Goal: Information Seeking & Learning: Learn about a topic

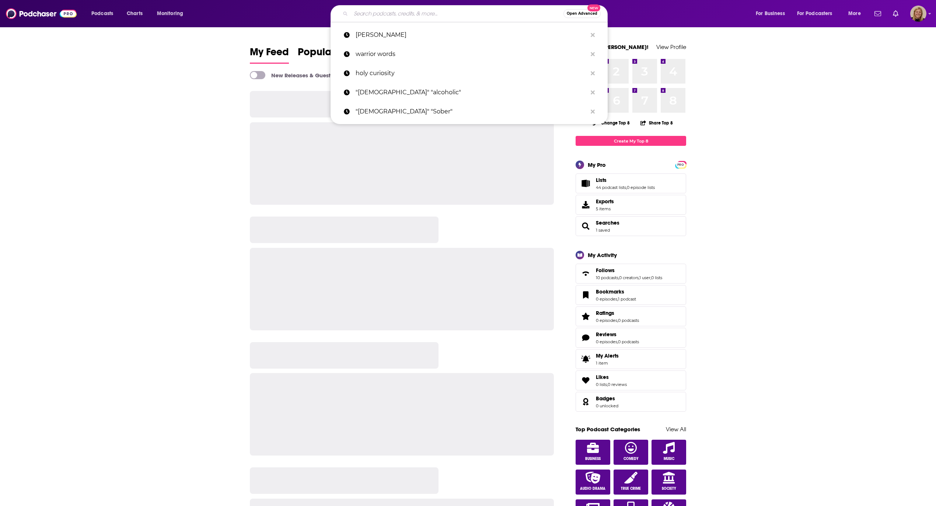
click at [385, 15] on input "Search podcasts, credits, & more..." at bounding box center [457, 14] width 213 height 12
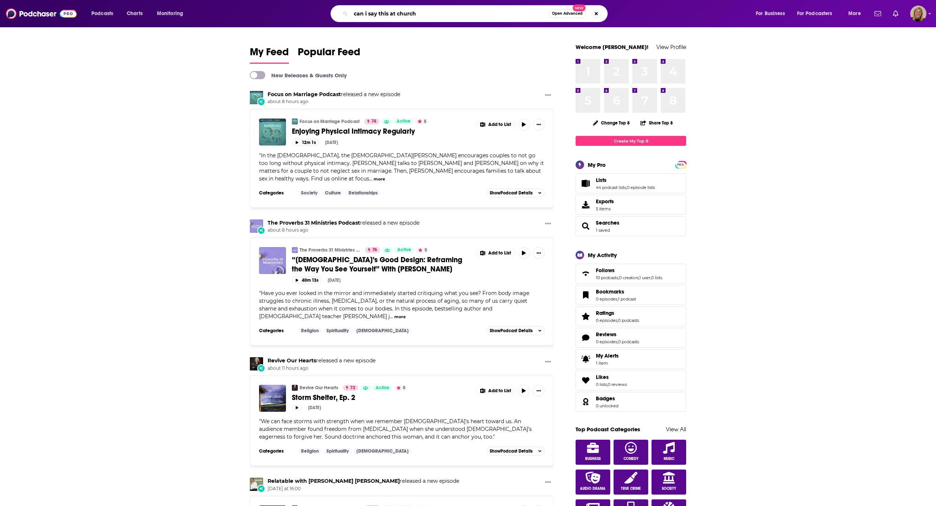
type input "can i say this at church"
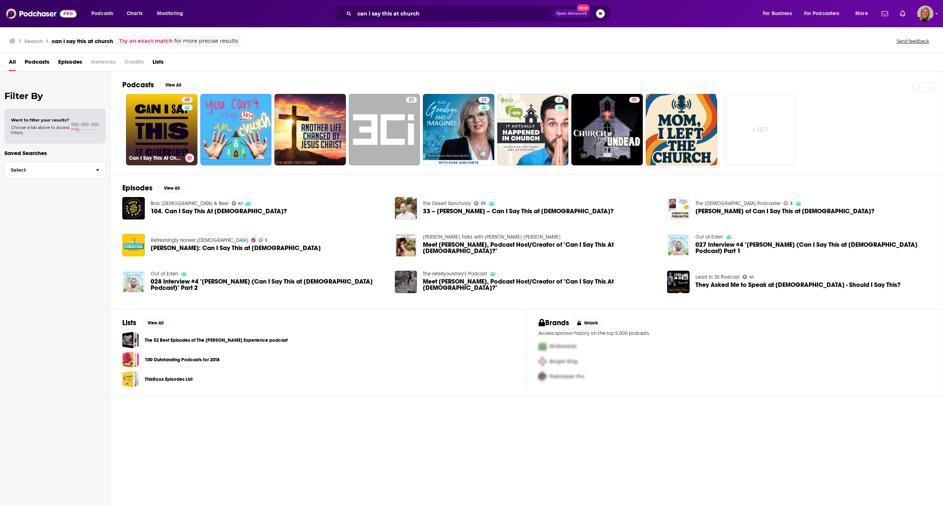
click at [152, 125] on link "40 Can I Say This At Church‽" at bounding box center [161, 129] width 71 height 71
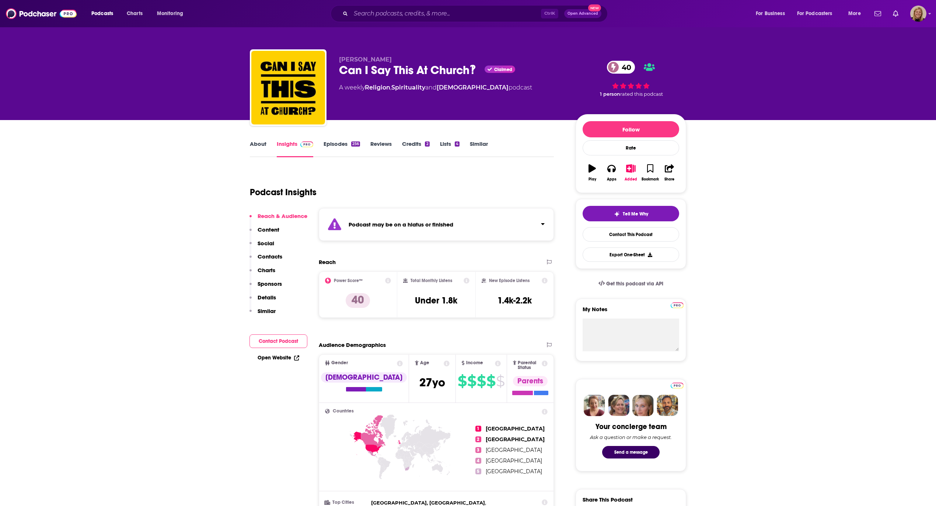
click at [261, 146] on link "About" at bounding box center [258, 148] width 17 height 17
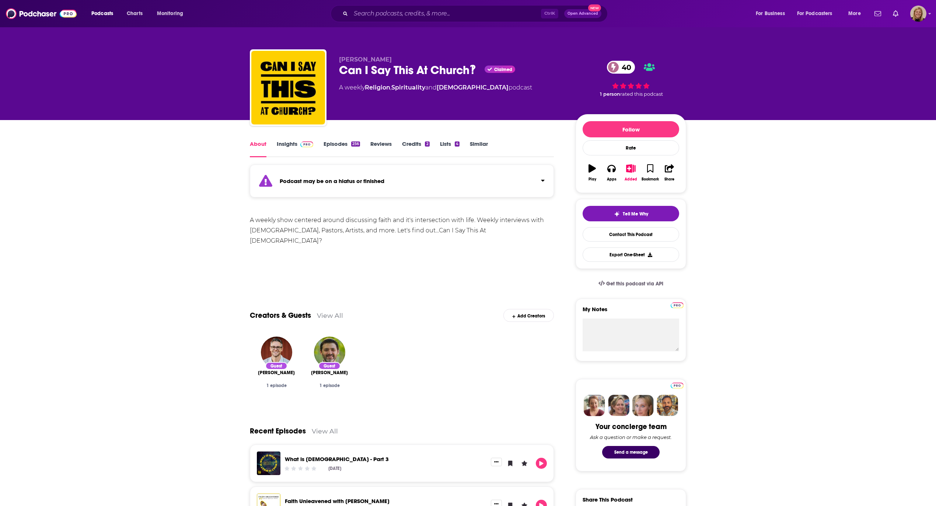
click at [429, 180] on div "Podcast may be on a hiatus or finished" at bounding box center [402, 181] width 304 height 33
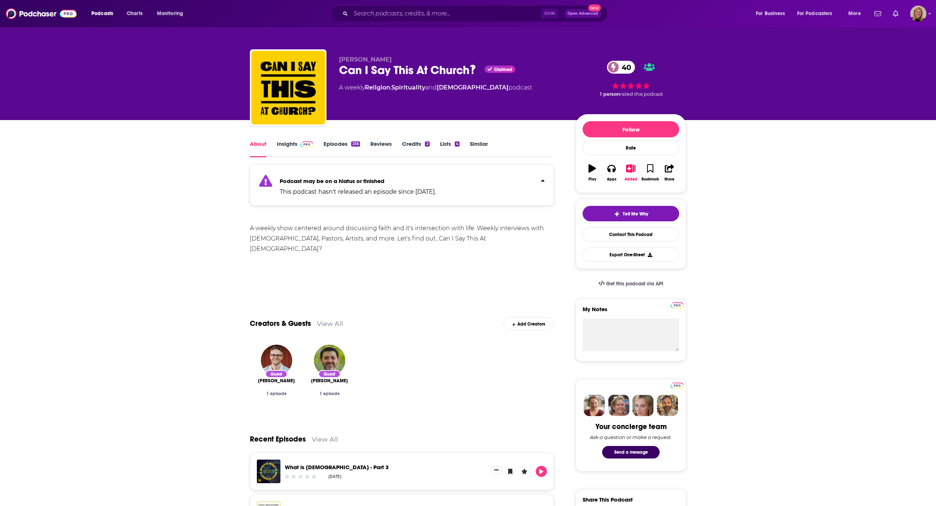
click at [294, 143] on link "Insights" at bounding box center [295, 148] width 36 height 17
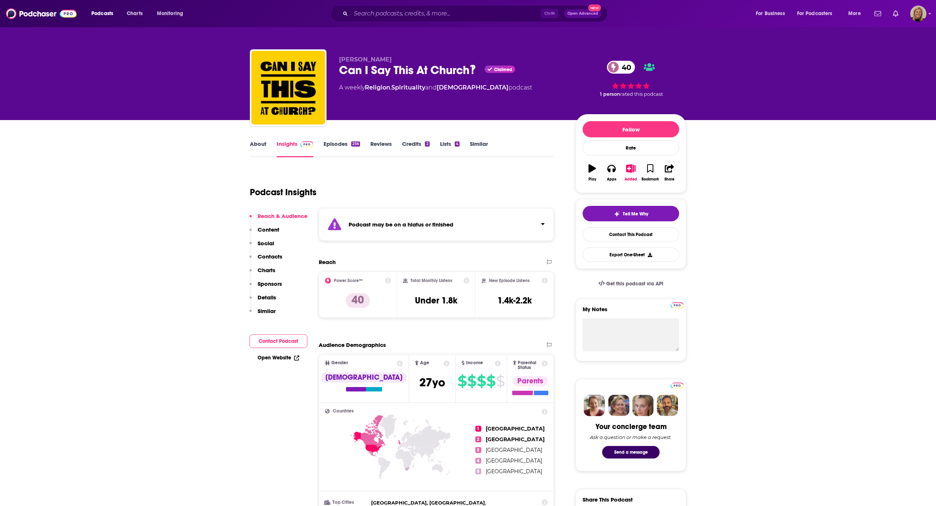
click at [469, 230] on div "Podcast may be on a hiatus or finished" at bounding box center [436, 224] width 235 height 33
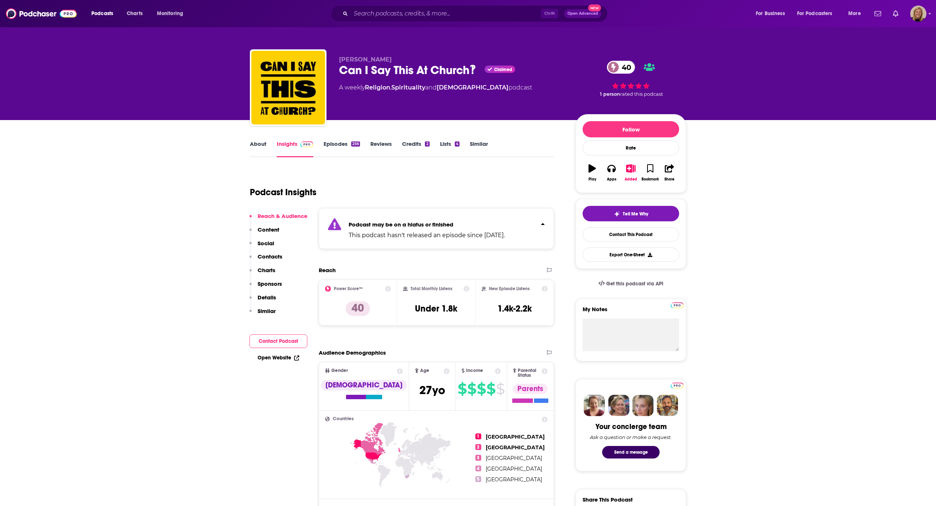
click at [331, 141] on link "Episodes 256" at bounding box center [342, 148] width 36 height 17
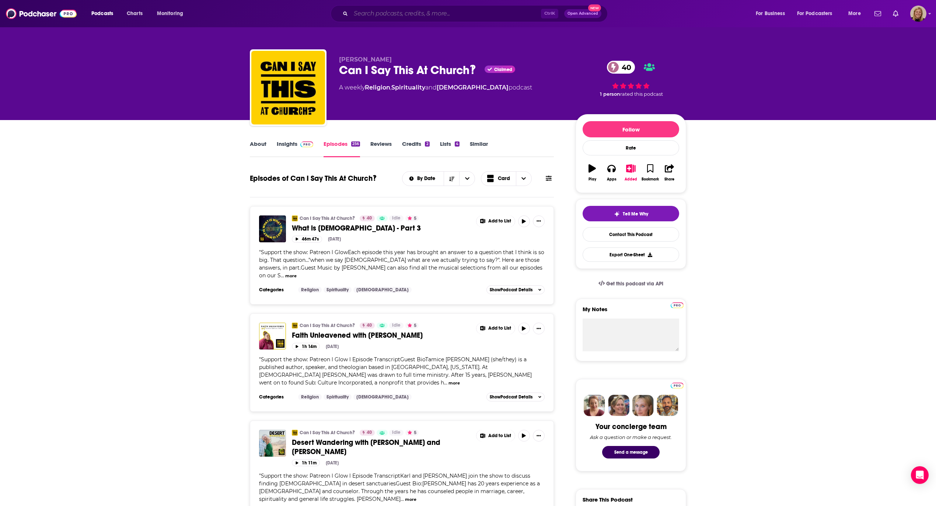
click at [439, 13] on input "Search podcasts, credits, & more..." at bounding box center [446, 14] width 190 height 12
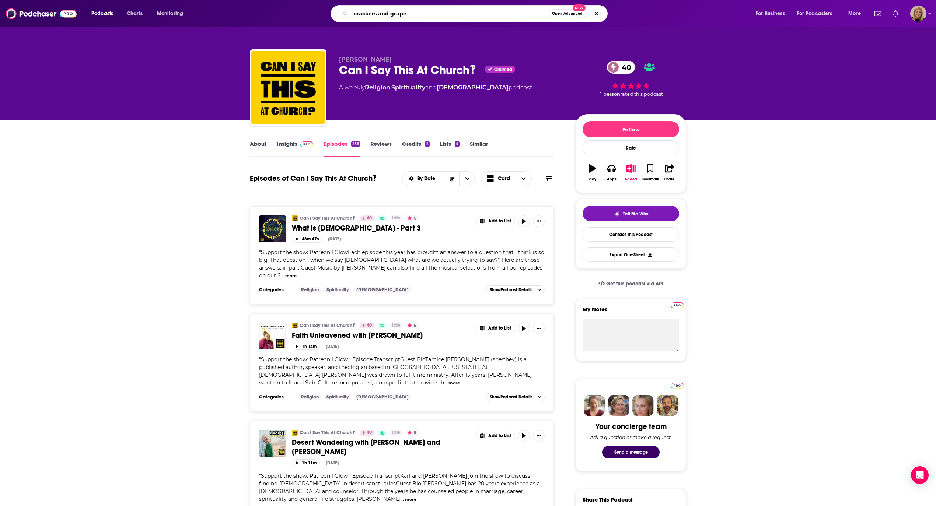
type input "crackers and grapes"
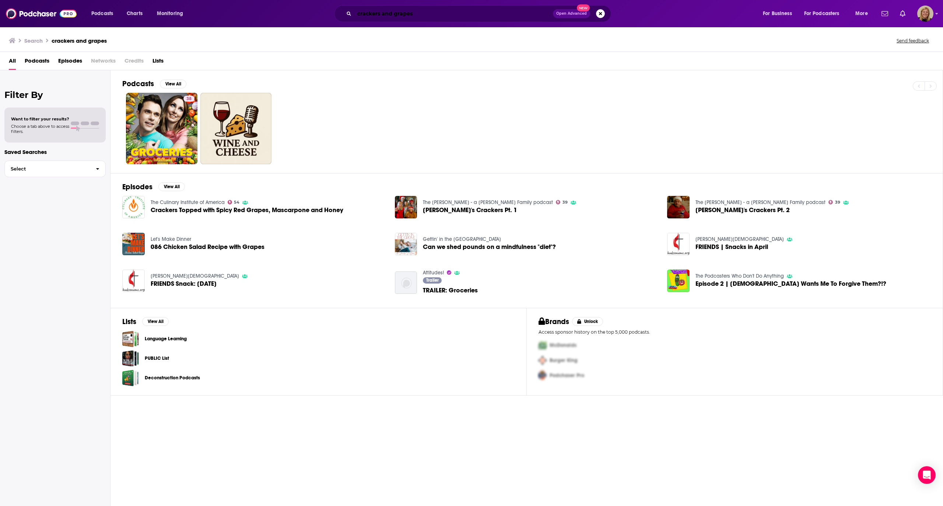
click at [418, 14] on input "crackers and grapes" at bounding box center [453, 14] width 199 height 12
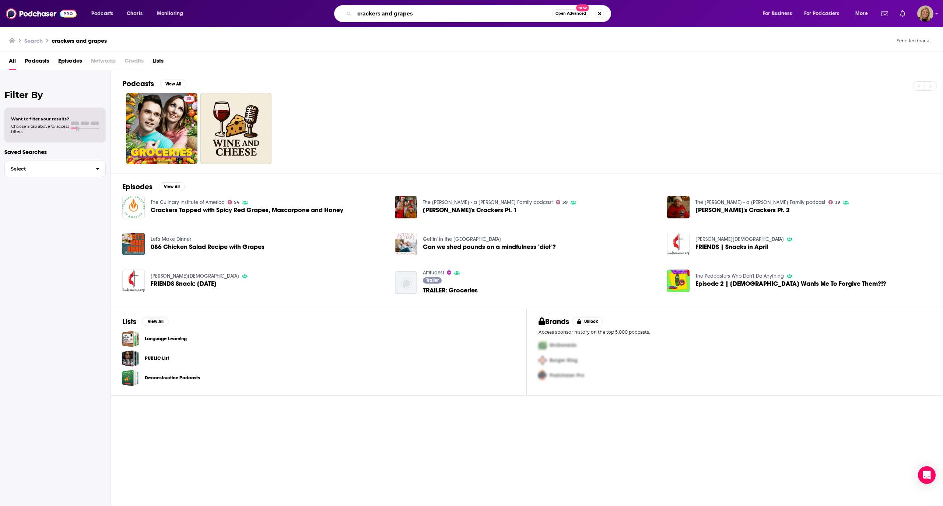
click at [492, 16] on input "crackers and grapes" at bounding box center [453, 14] width 198 height 12
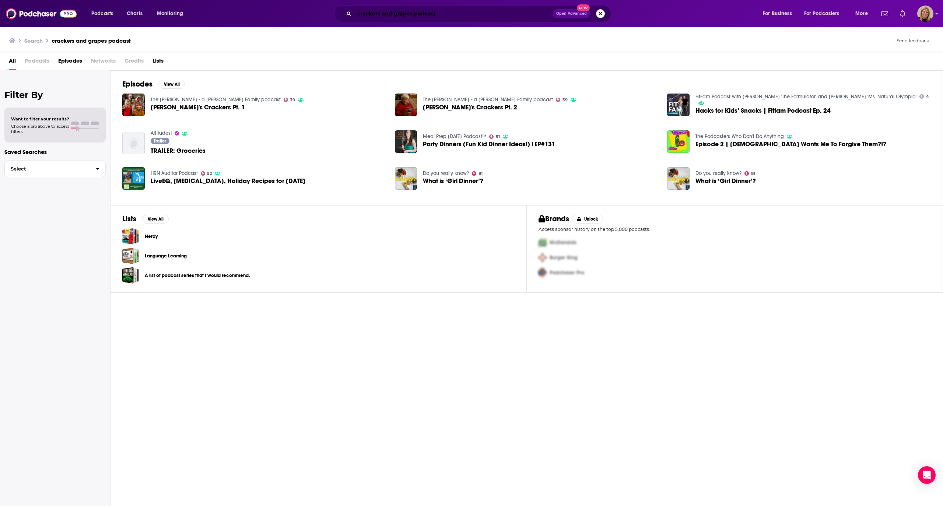
click at [492, 16] on input "crackers and grapes podcast" at bounding box center [453, 14] width 199 height 12
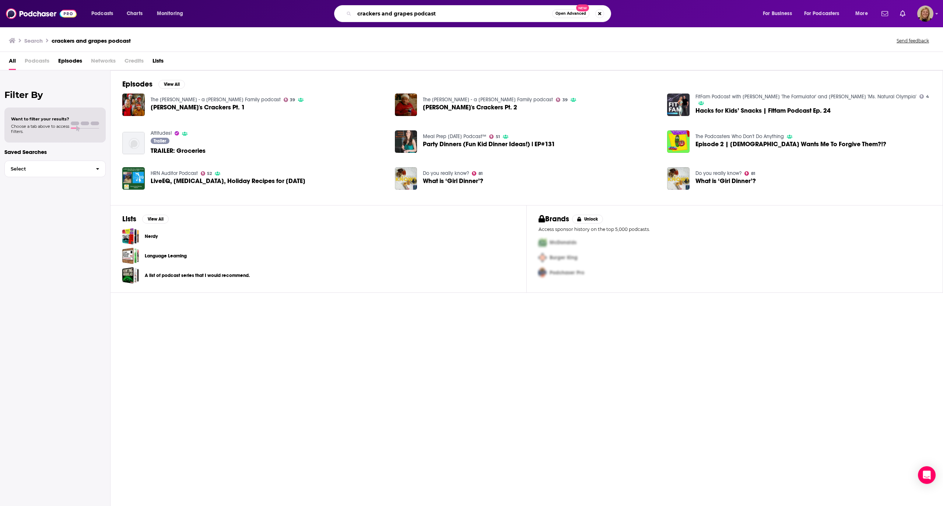
click at [492, 16] on input "crackers and grapes podcast" at bounding box center [453, 14] width 198 height 12
type input "[PERSON_NAME]"
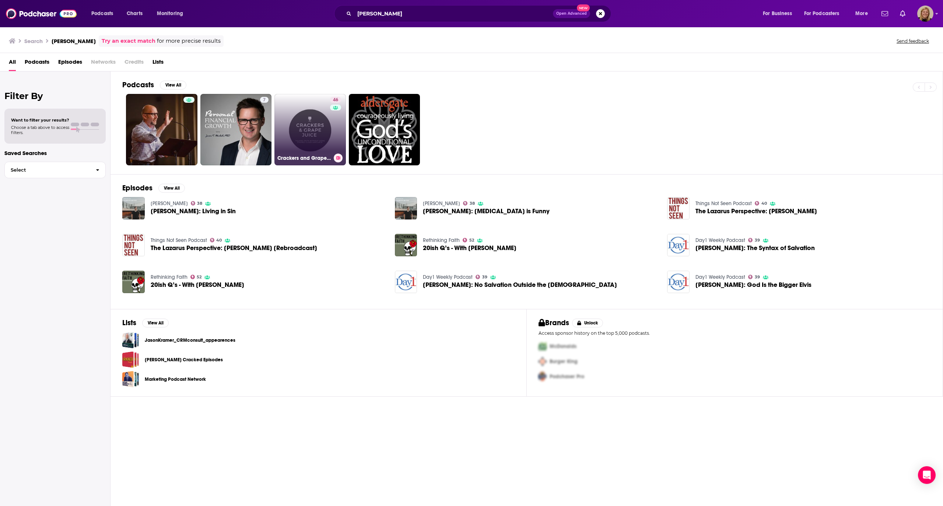
click at [313, 125] on link "46 Crackers and Grape Juice" at bounding box center [310, 129] width 71 height 71
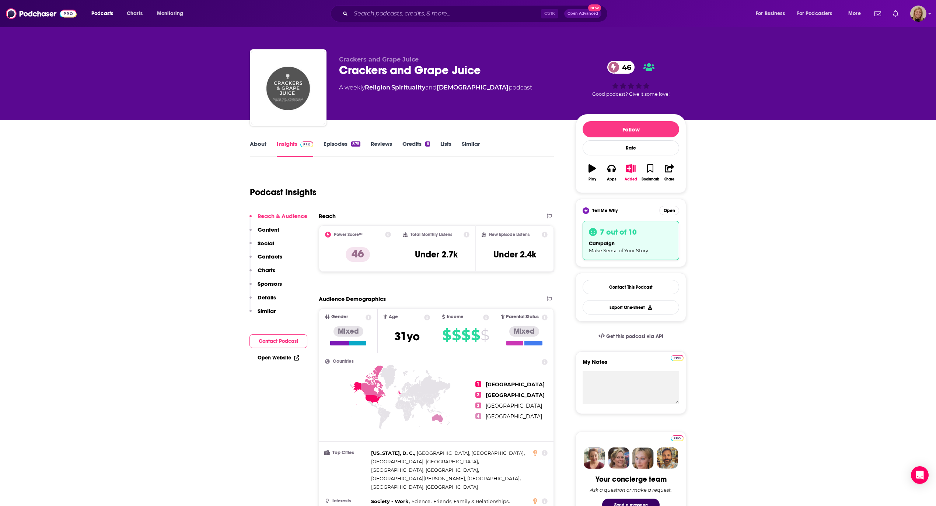
click at [259, 141] on link "About" at bounding box center [258, 148] width 17 height 17
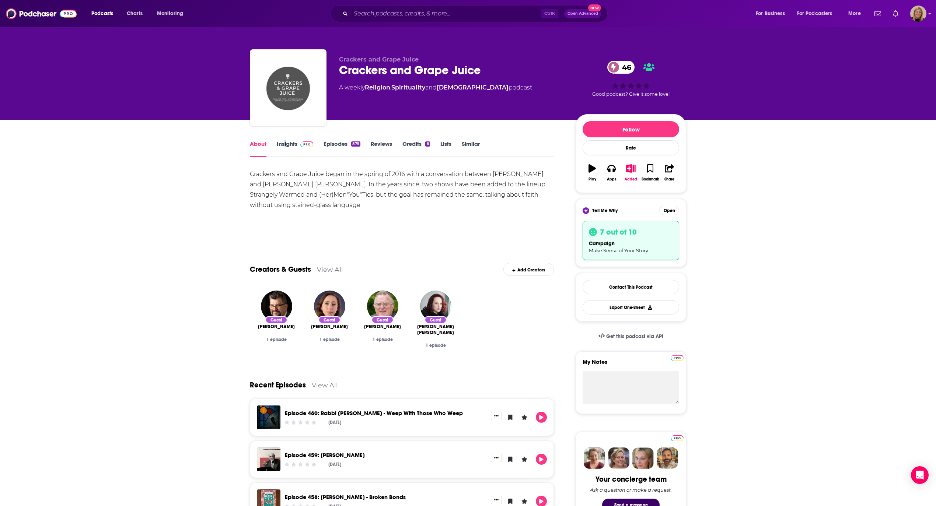
click at [284, 143] on link "Insights" at bounding box center [295, 148] width 36 height 17
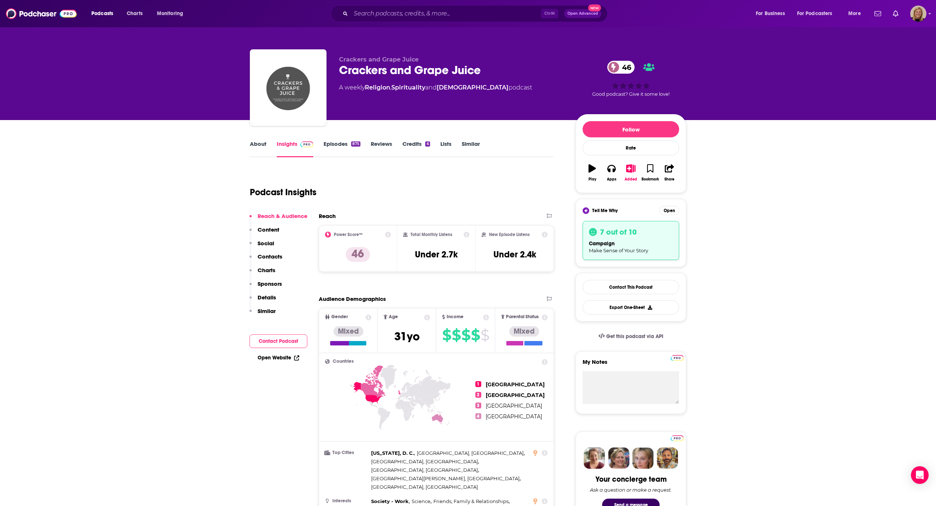
click at [341, 141] on link "Episodes 875" at bounding box center [342, 148] width 37 height 17
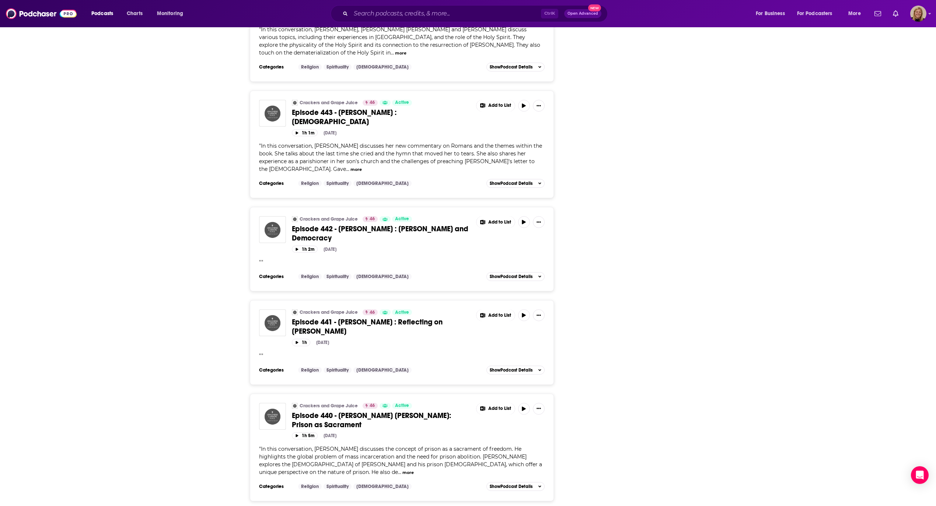
scroll to position [2064, 0]
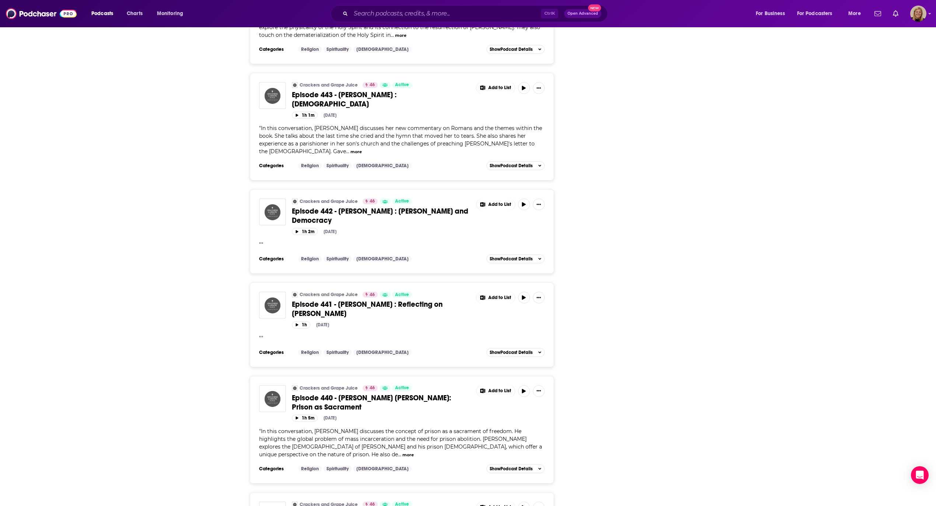
click at [388, 8] on input "Search podcasts, credits, & more..." at bounding box center [446, 14] width 190 height 12
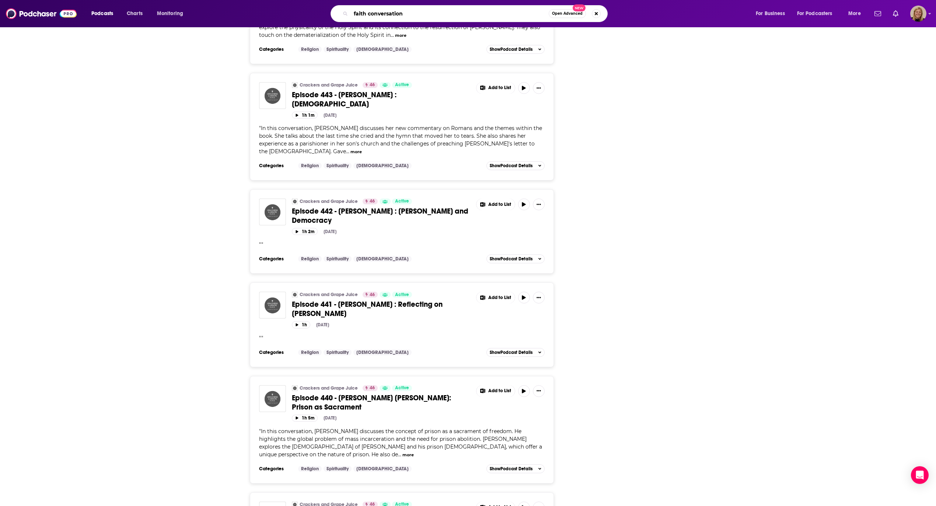
type input "faith conversations"
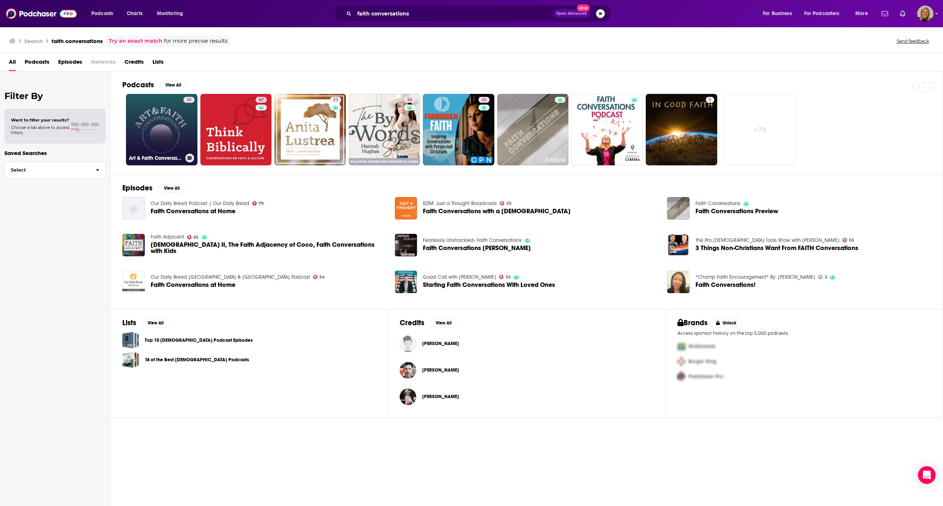
click at [160, 133] on link "35 Art & Faith Conversations" at bounding box center [161, 129] width 71 height 71
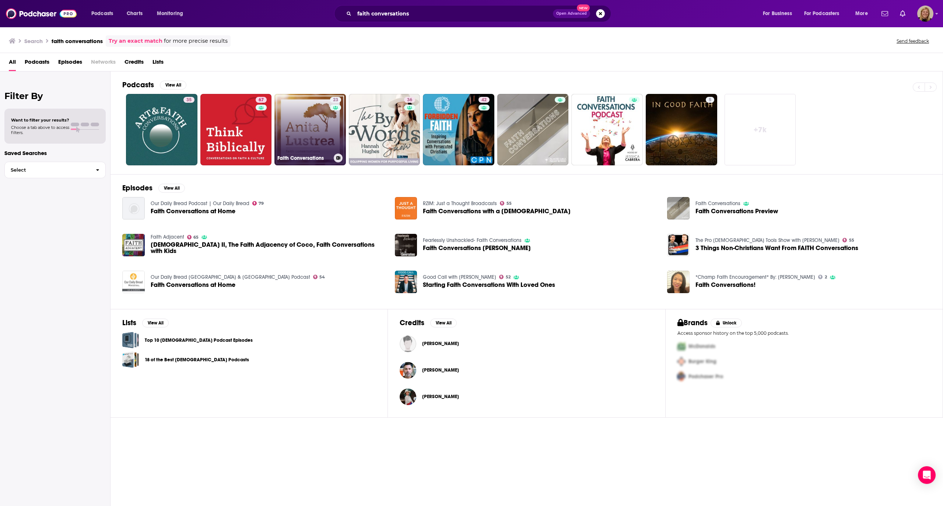
click at [307, 123] on link "23 Faith Conversations" at bounding box center [310, 129] width 71 height 71
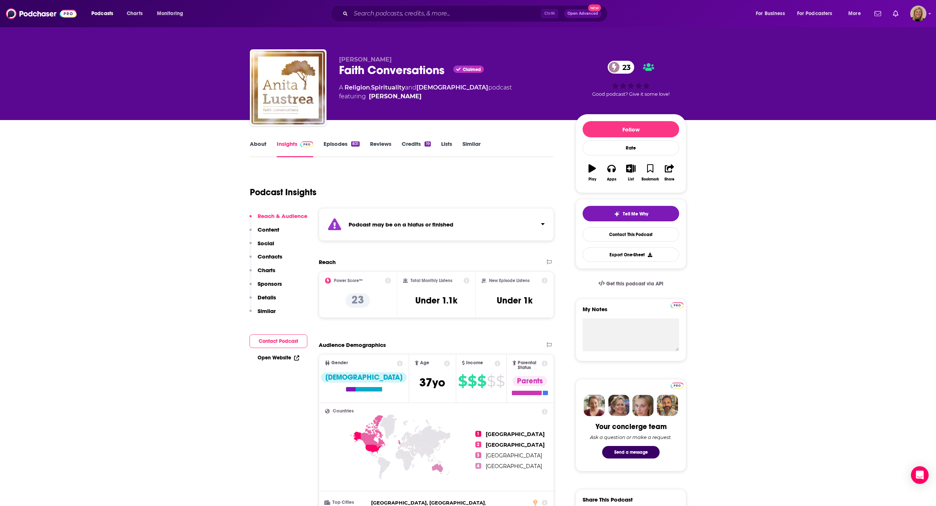
click at [395, 220] on div "Podcast may be on a hiatus or finished" at bounding box center [436, 224] width 235 height 33
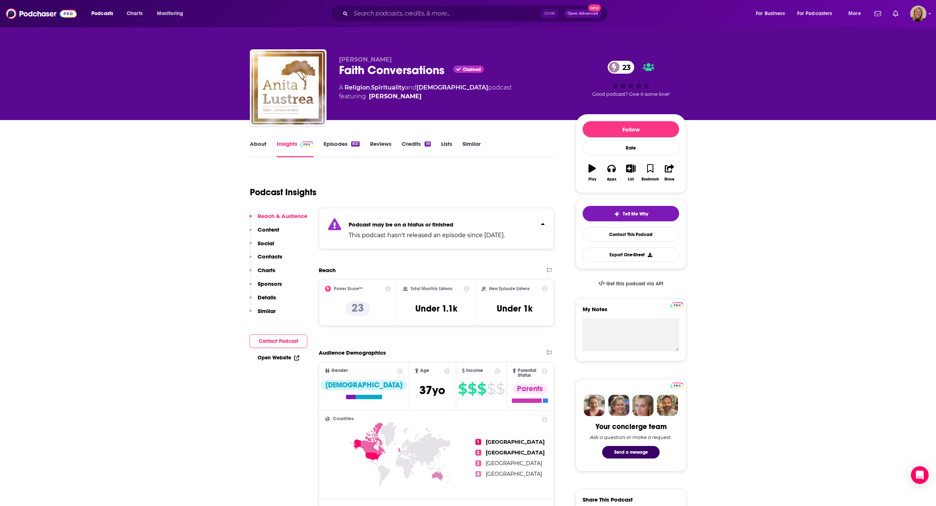
click at [260, 147] on link "About" at bounding box center [258, 148] width 17 height 17
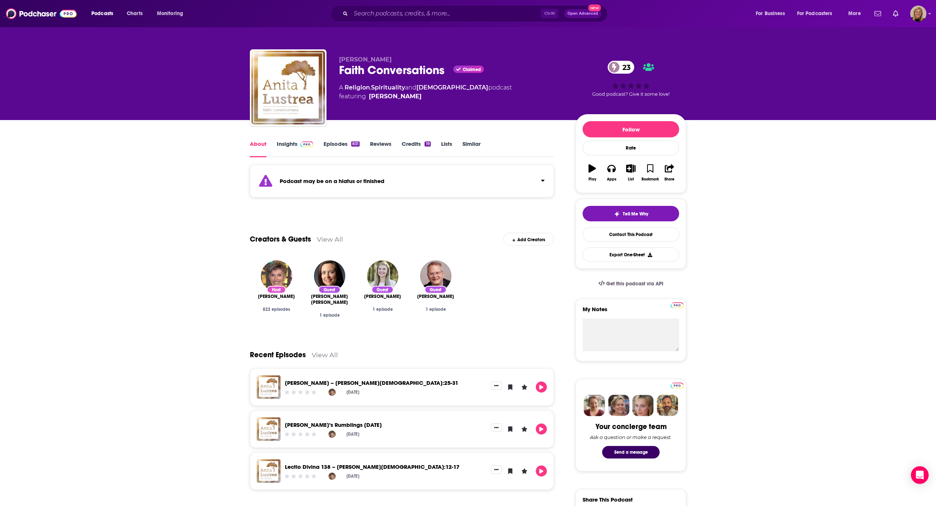
click at [528, 181] on div "Podcast may be on a hiatus or finished" at bounding box center [402, 181] width 304 height 33
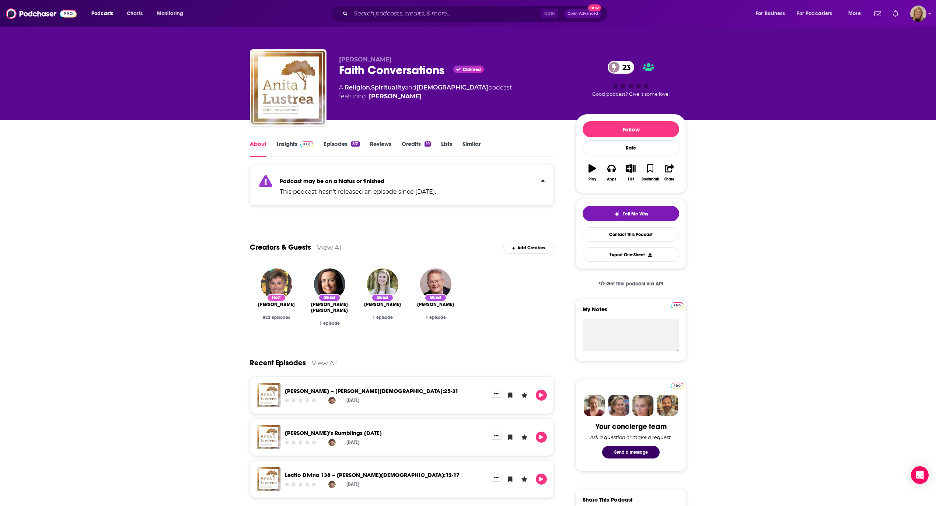
click at [279, 142] on link "Insights" at bounding box center [295, 148] width 36 height 17
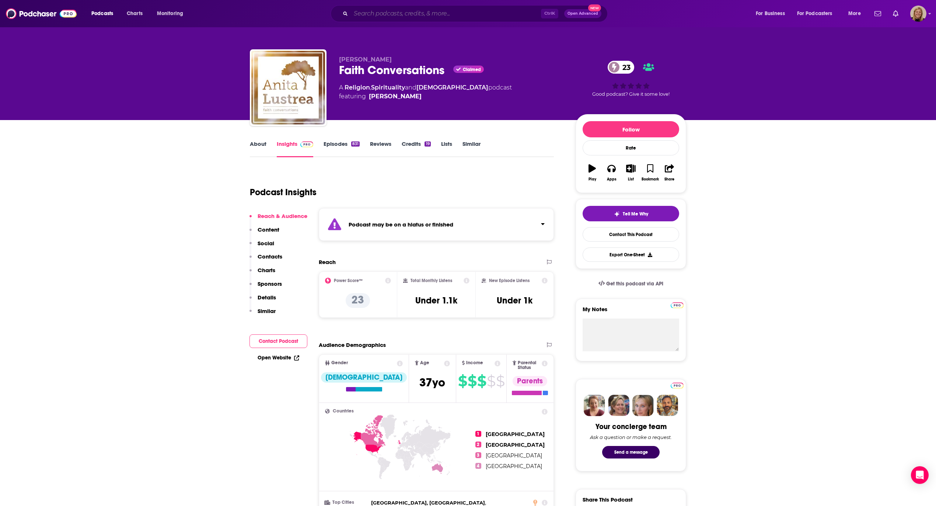
click at [406, 11] on input "Search podcasts, credits, & more..." at bounding box center [446, 14] width 190 height 12
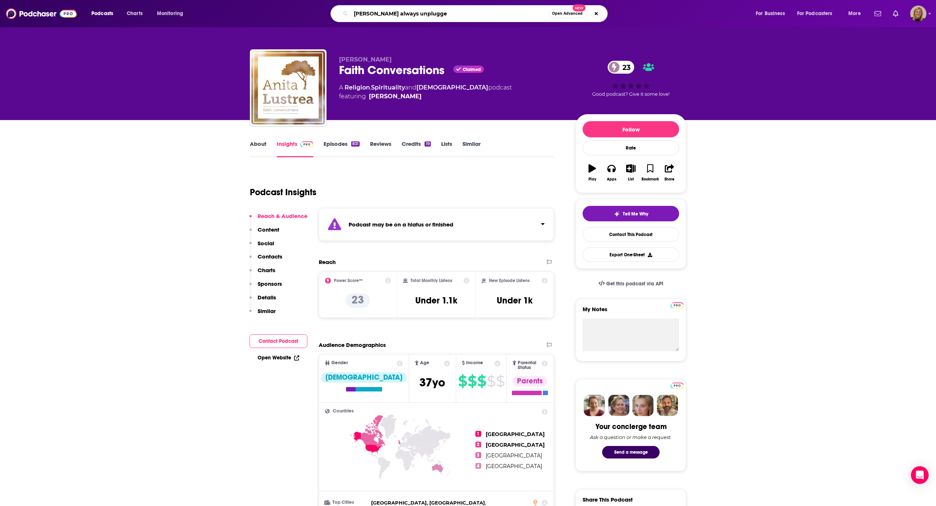
type input "[PERSON_NAME] always unplugged"
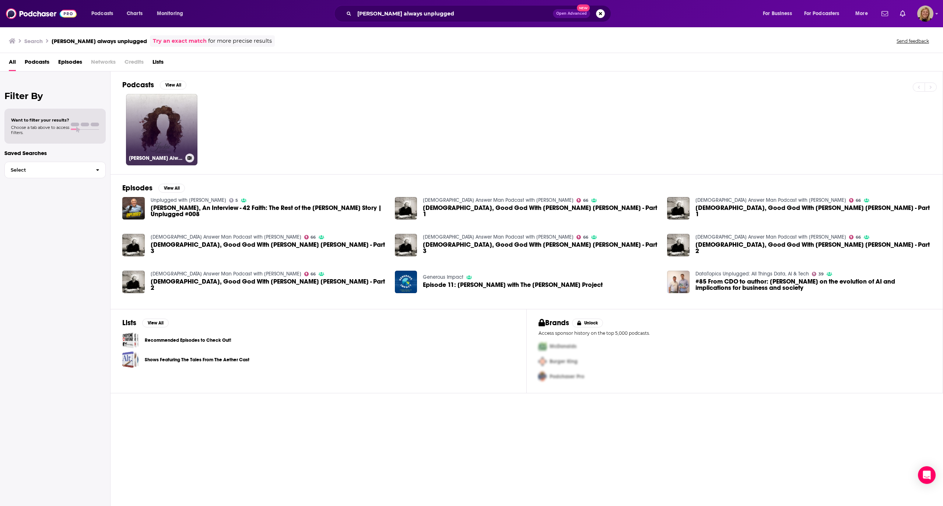
click at [139, 131] on link "[PERSON_NAME] Always Unplugged" at bounding box center [161, 129] width 71 height 71
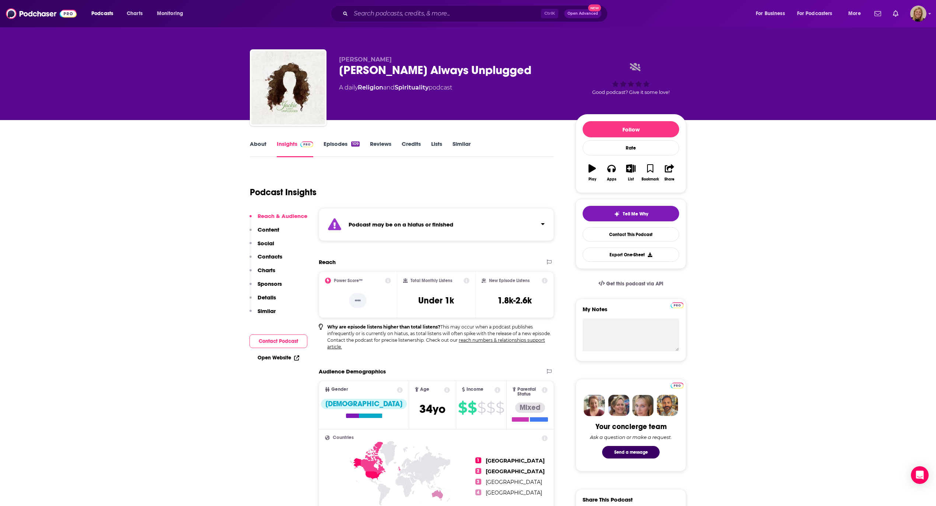
click at [385, 230] on div "Podcast may be on a hiatus or finished" at bounding box center [436, 224] width 235 height 33
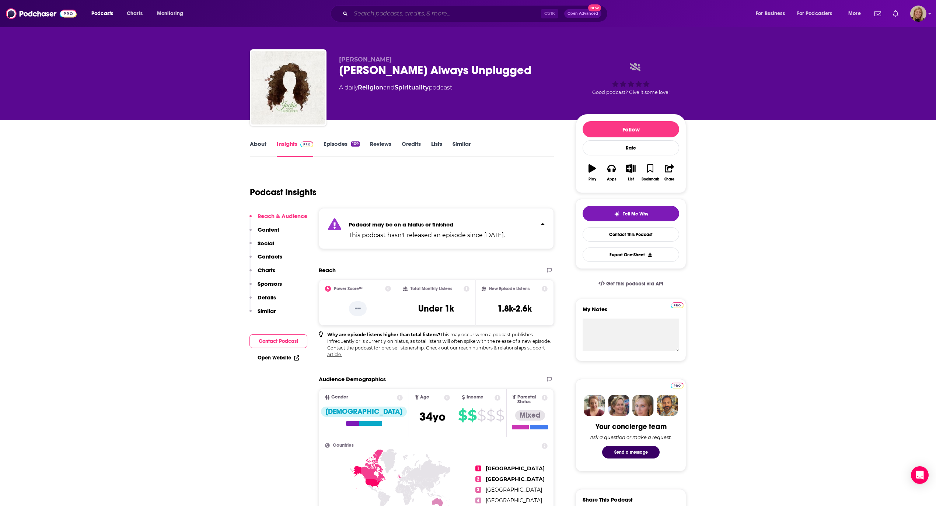
click at [402, 14] on input "Search podcasts, credits, & more..." at bounding box center [446, 14] width 190 height 12
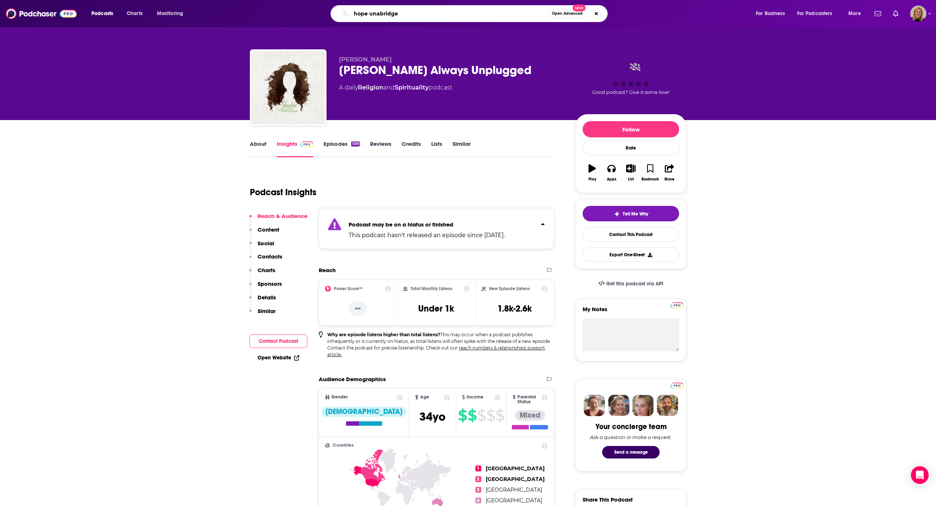
type input "hope unabridged"
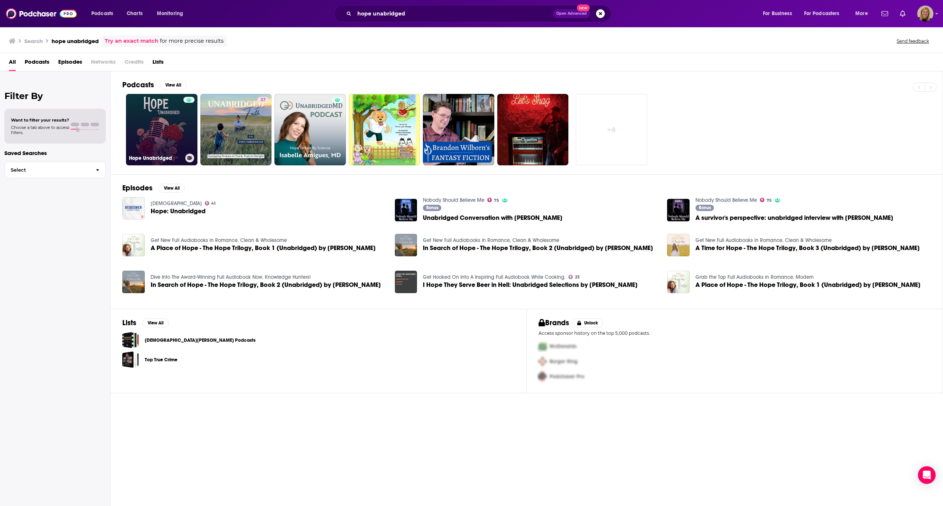
click at [161, 126] on link "Hope Unabridged" at bounding box center [161, 129] width 71 height 71
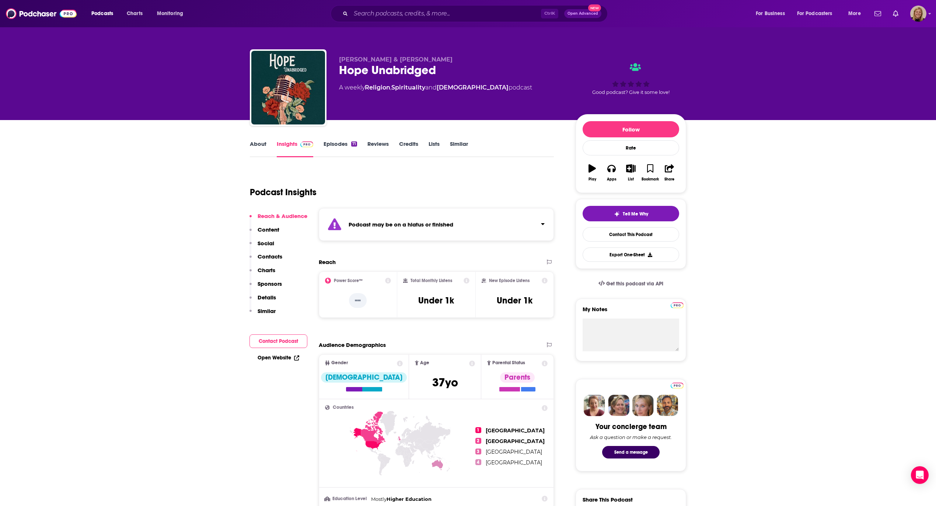
click at [392, 216] on div "Podcast may be on a hiatus or finished" at bounding box center [436, 224] width 235 height 33
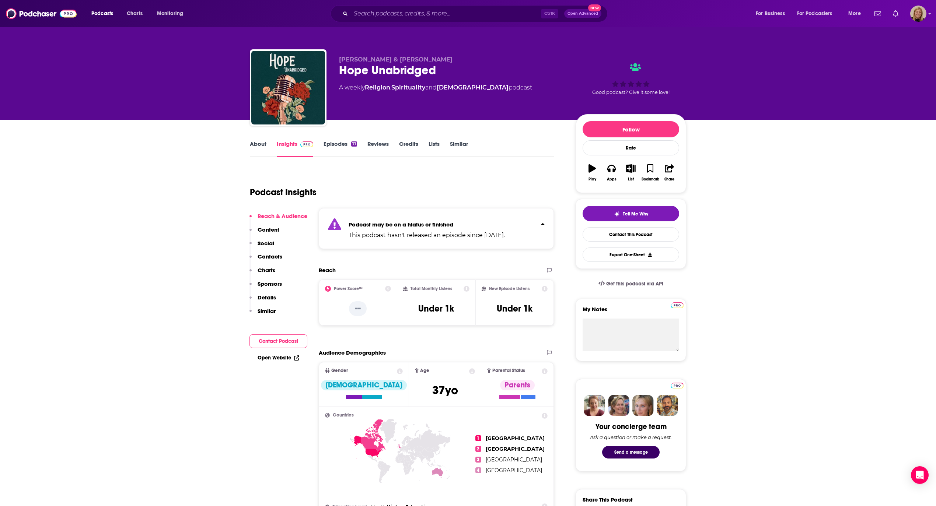
click at [441, 7] on div "Ctrl K Open Advanced New" at bounding box center [469, 13] width 277 height 17
click at [442, 10] on input "Search podcasts, credits, & more..." at bounding box center [446, 14] width 190 height 12
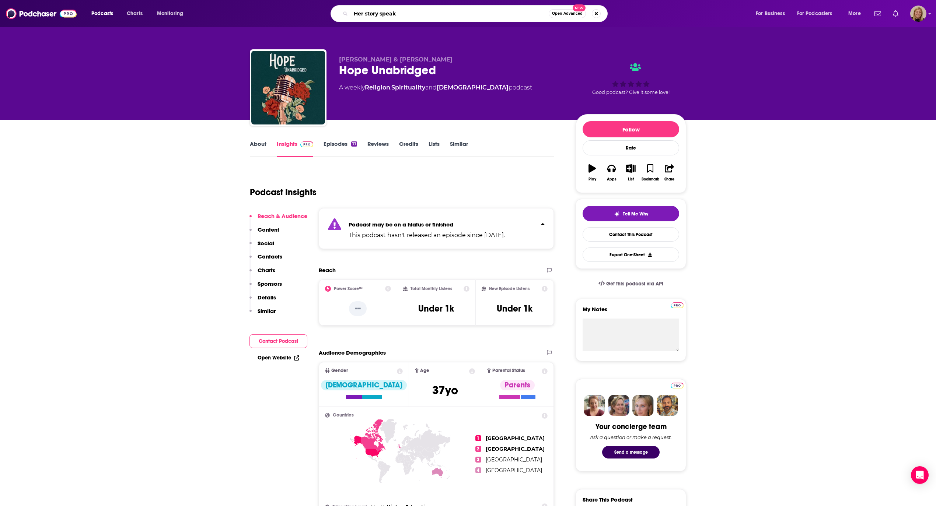
type input "Her story speaks"
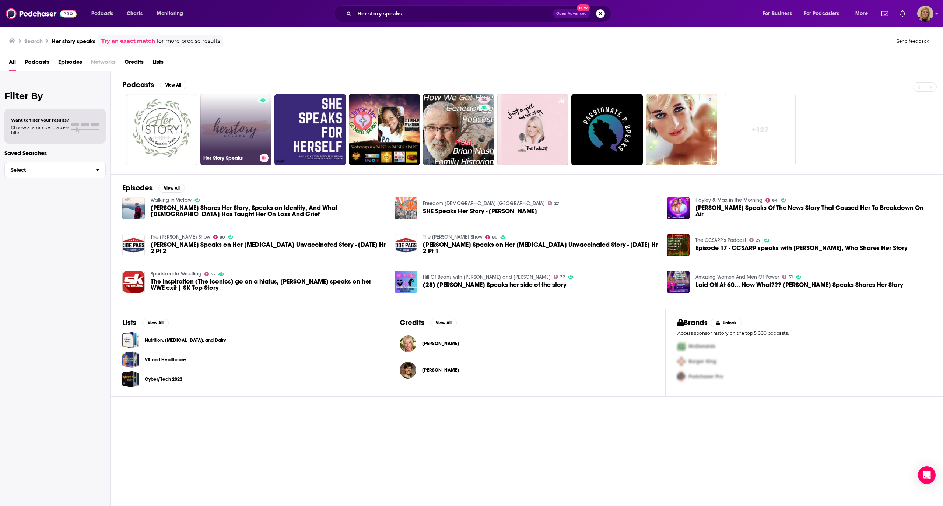
click at [254, 121] on link "Her Story Speaks" at bounding box center [235, 129] width 71 height 71
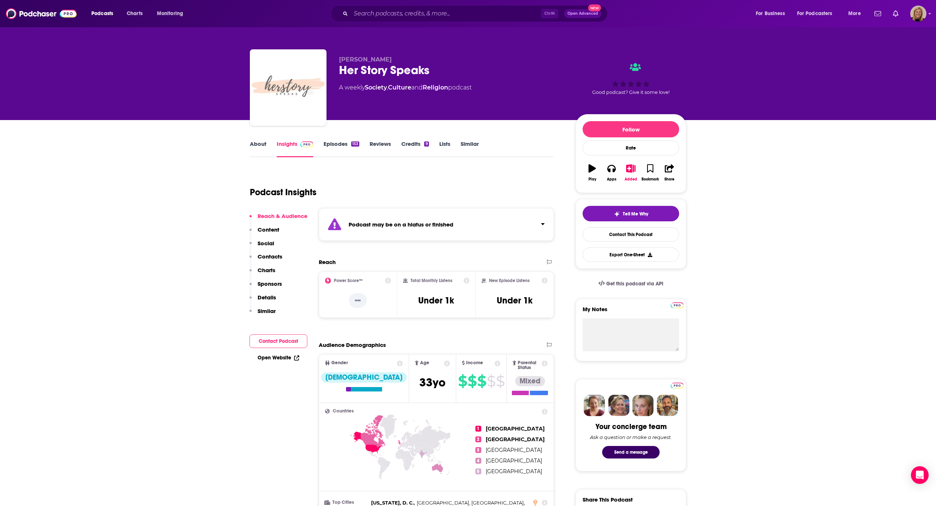
click at [416, 227] on strong "Podcast may be on a hiatus or finished" at bounding box center [401, 224] width 105 height 7
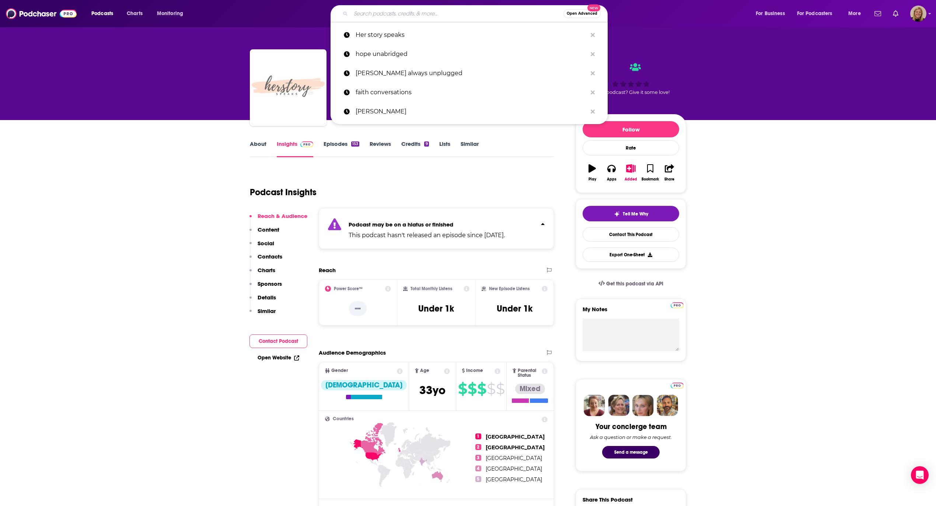
click at [374, 17] on input "Search podcasts, credits, & more..." at bounding box center [457, 14] width 213 height 12
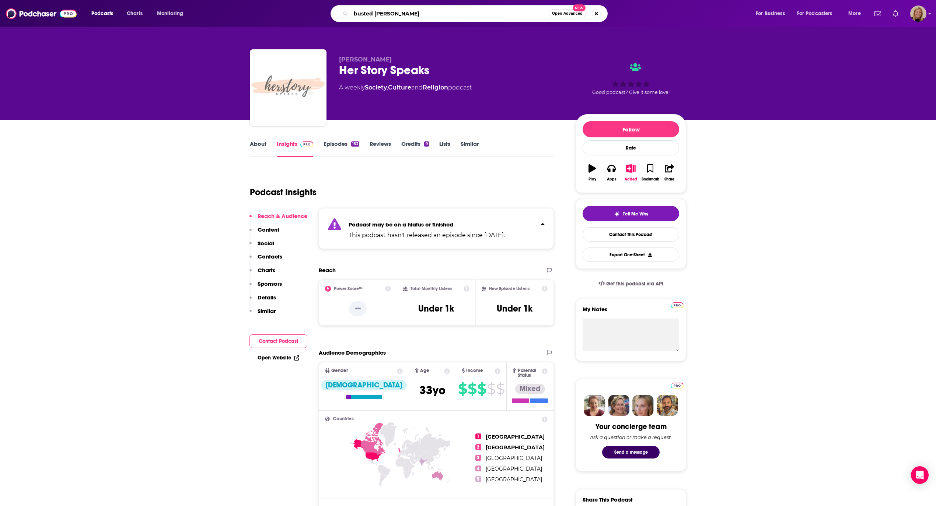
type input "busted halo"
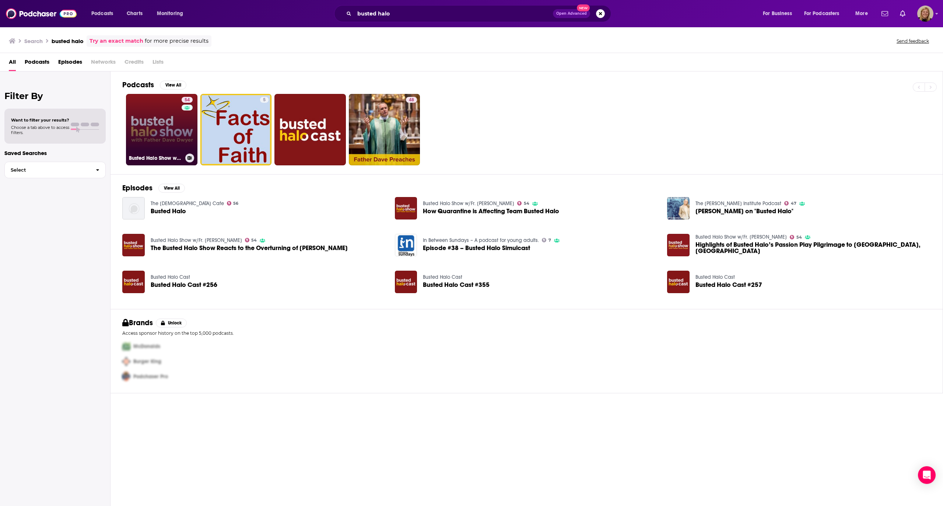
click at [143, 124] on link "54 Busted Halo Show w/Fr. [PERSON_NAME]" at bounding box center [161, 129] width 71 height 71
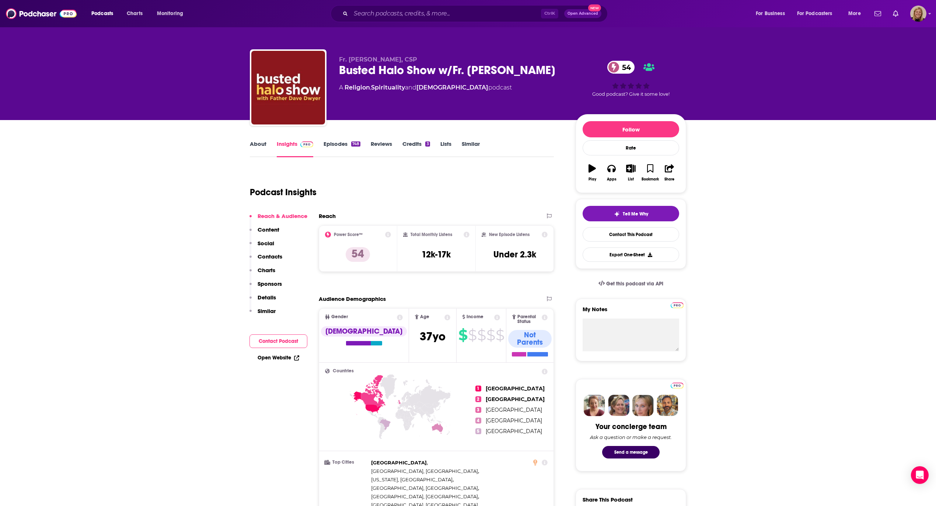
click at [256, 147] on link "About" at bounding box center [258, 148] width 17 height 17
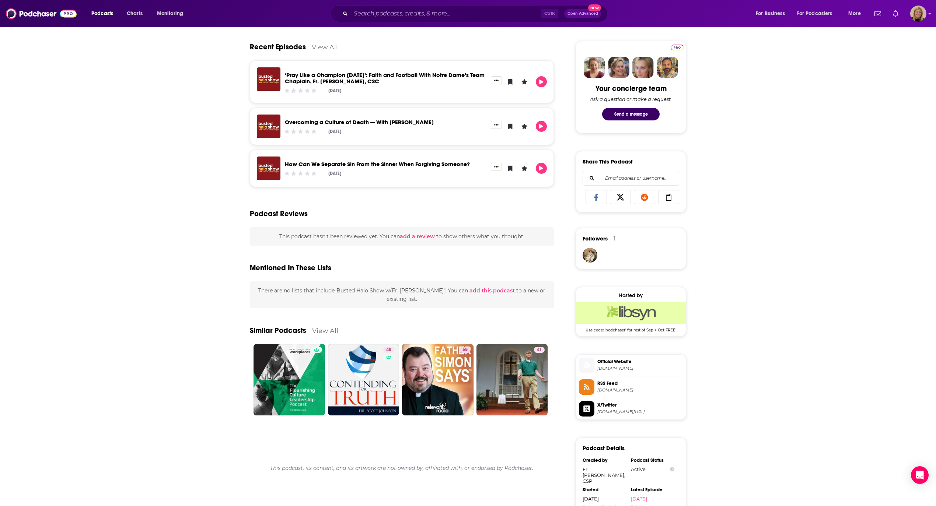
scroll to position [344, 0]
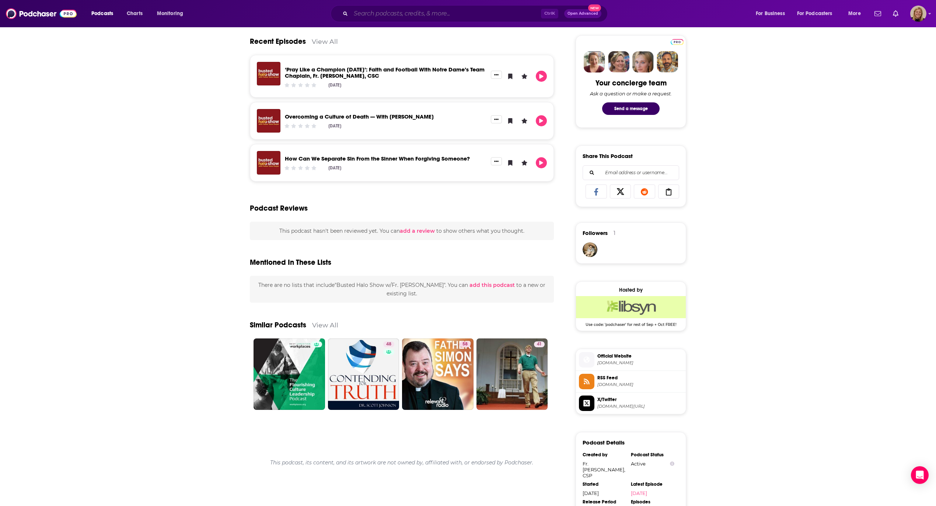
click at [441, 17] on input "Search podcasts, credits, & more..." at bounding box center [446, 14] width 190 height 12
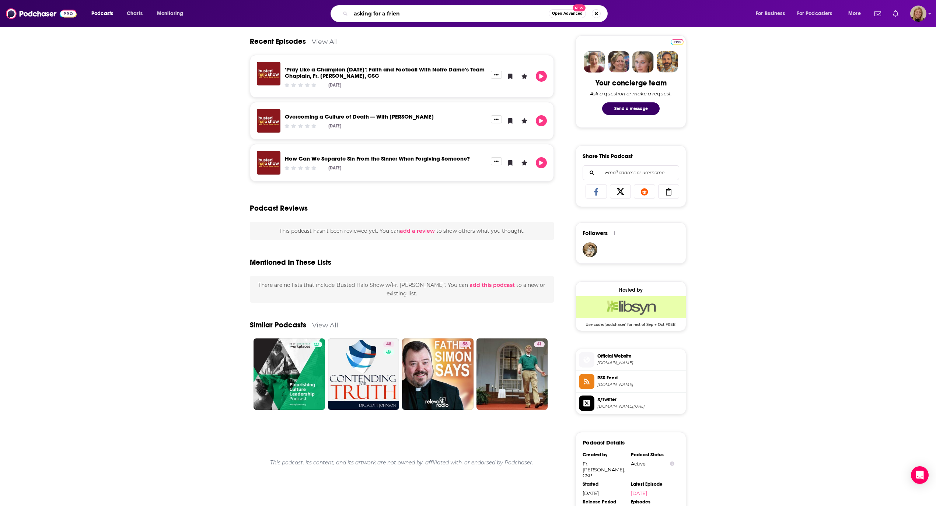
type input "asking for a friend"
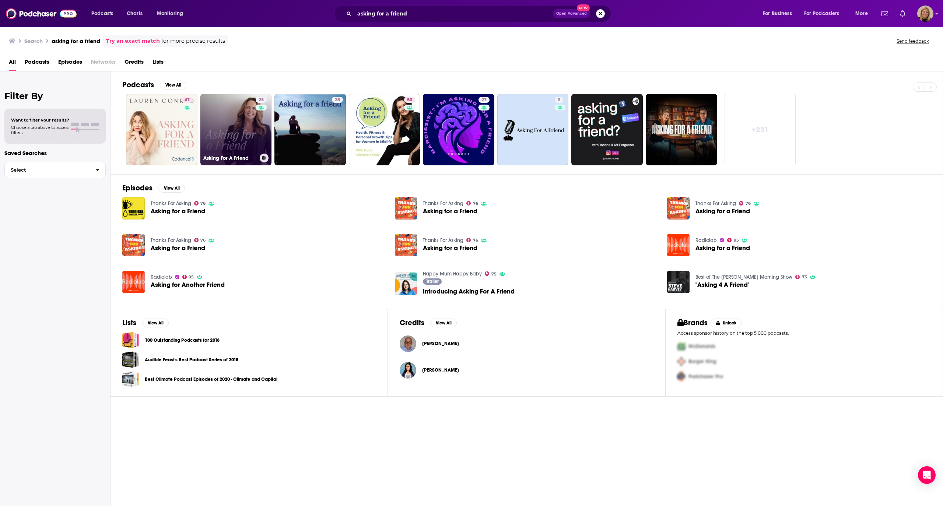
click at [228, 148] on link "28 Asking For A Friend" at bounding box center [235, 129] width 71 height 71
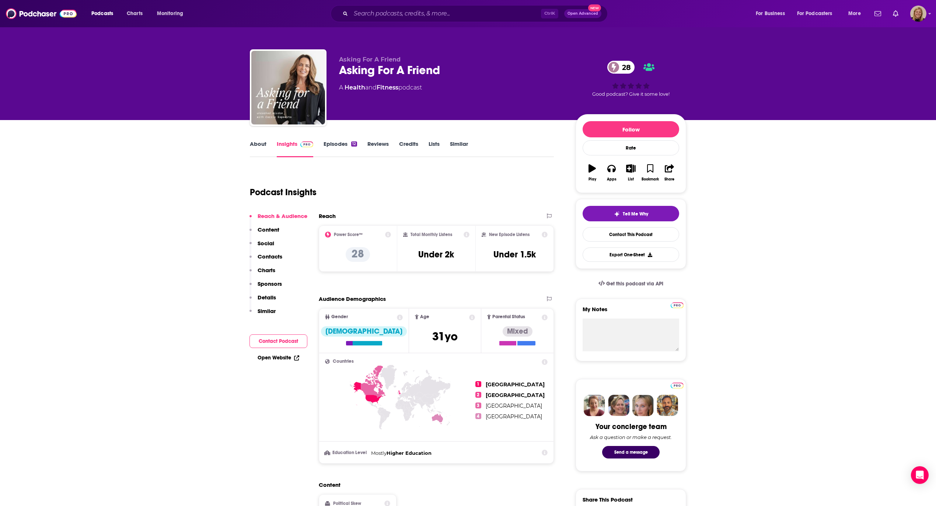
click at [254, 148] on link "About" at bounding box center [258, 148] width 17 height 17
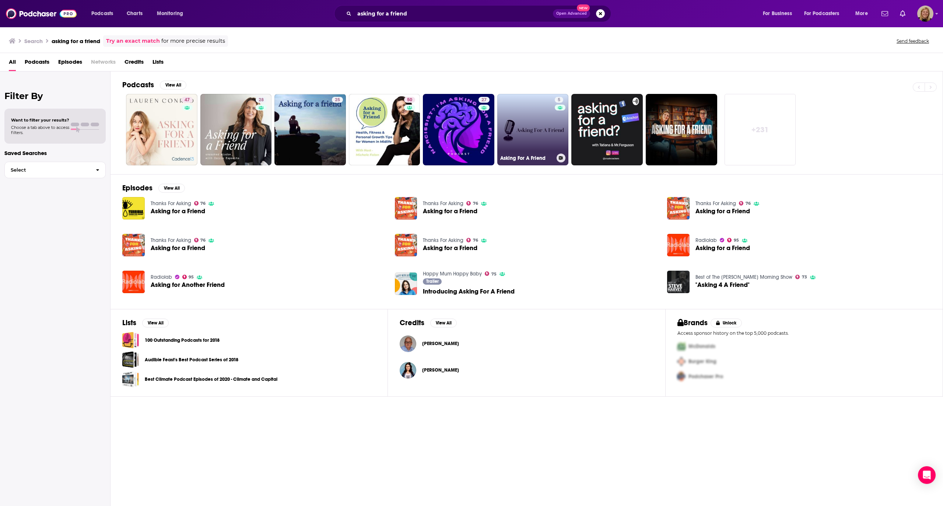
click at [521, 130] on link "5 Asking For A Friend" at bounding box center [532, 129] width 71 height 71
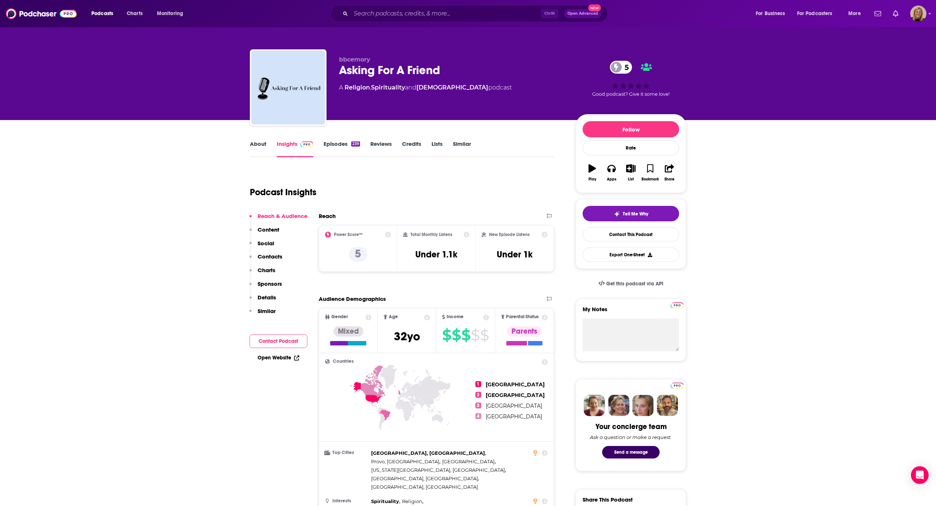
click at [253, 147] on link "About" at bounding box center [258, 148] width 17 height 17
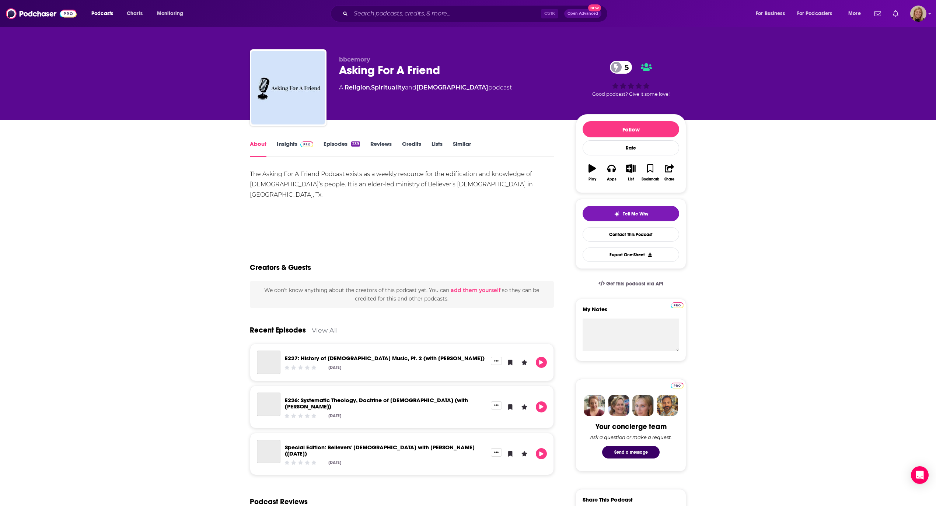
click at [360, 175] on div "The Asking For A Friend Podcast exists as a weekly resource for the edification…" at bounding box center [402, 184] width 304 height 31
click at [346, 176] on div "The Asking For A Friend Podcast exists as a weekly resource for the edification…" at bounding box center [402, 184] width 304 height 31
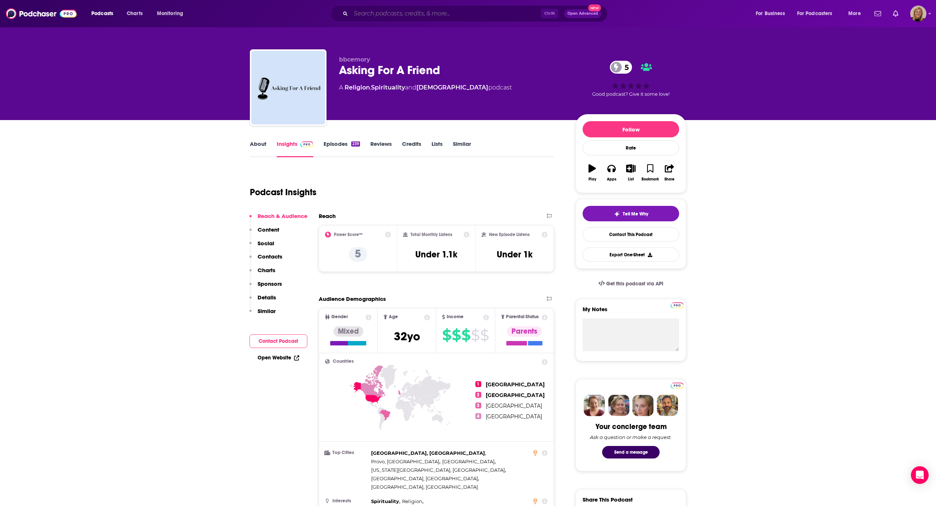
click at [415, 15] on input "Search podcasts, credits, & more..." at bounding box center [446, 14] width 190 height 12
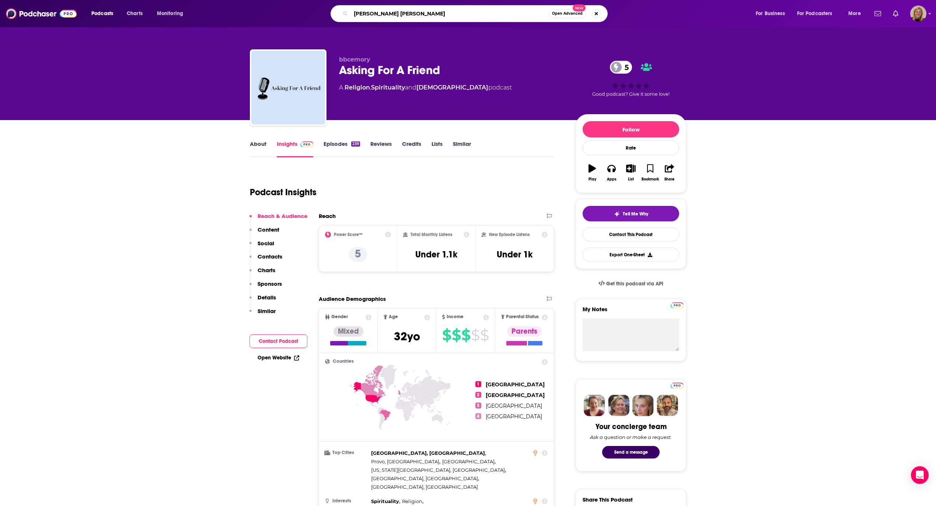
type input "[PERSON_NAME]"
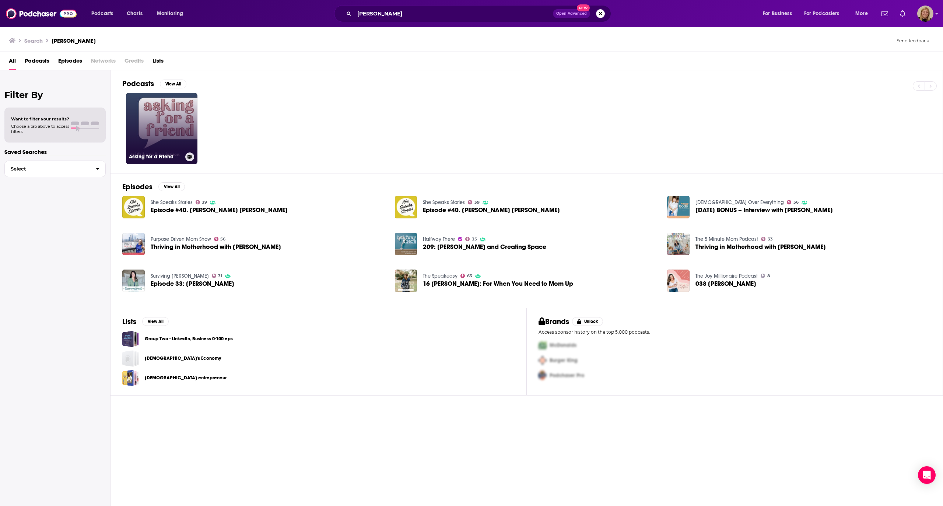
click at [151, 143] on link "Asking for a Friend" at bounding box center [161, 128] width 71 height 71
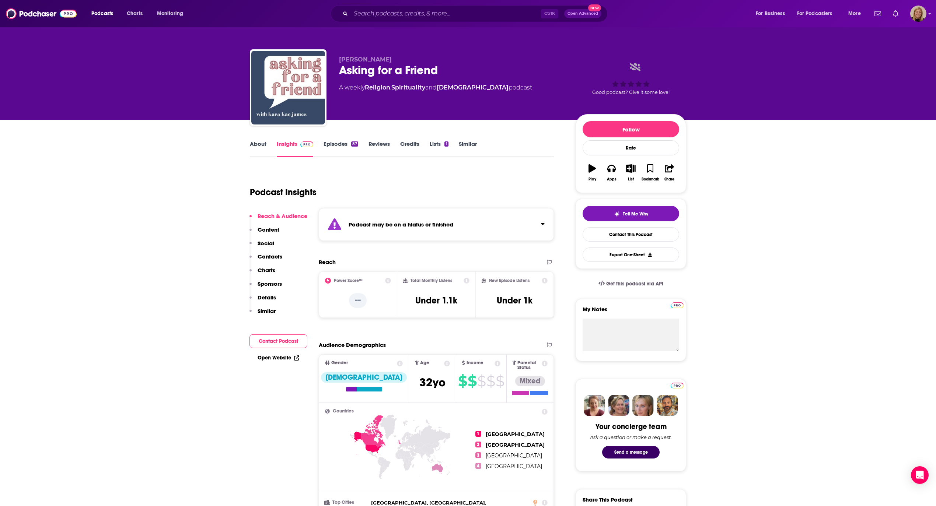
click at [370, 217] on div "Podcast may be on a hiatus or finished" at bounding box center [436, 224] width 235 height 33
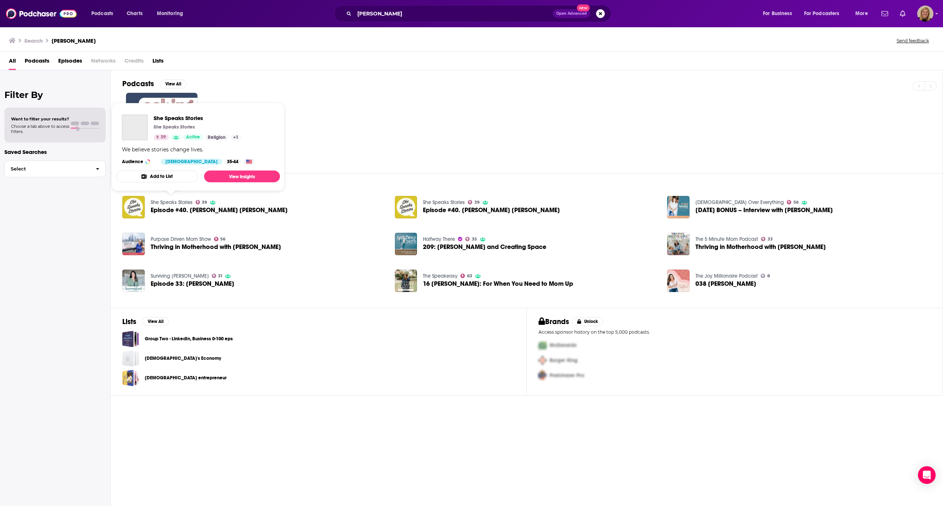
click at [160, 201] on link "She Speaks Stories" at bounding box center [172, 202] width 42 height 6
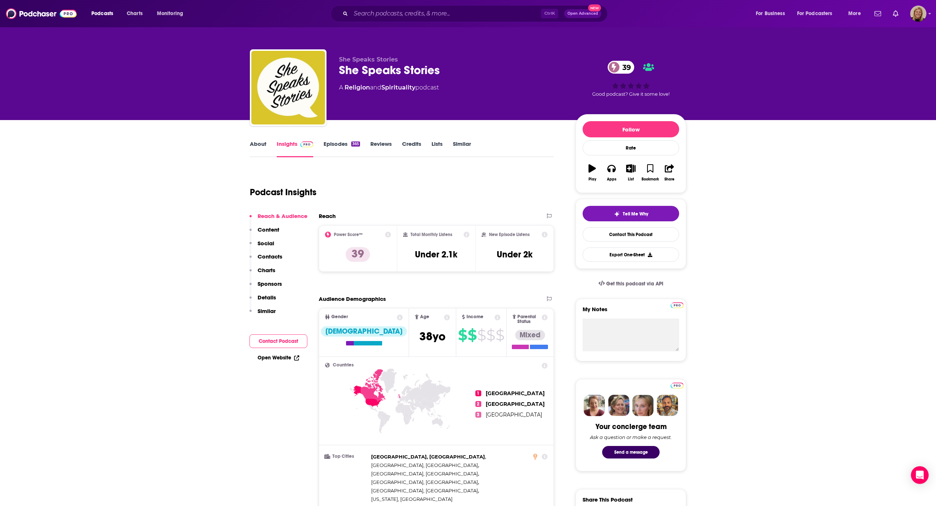
click at [341, 144] on link "Episodes 365" at bounding box center [342, 148] width 36 height 17
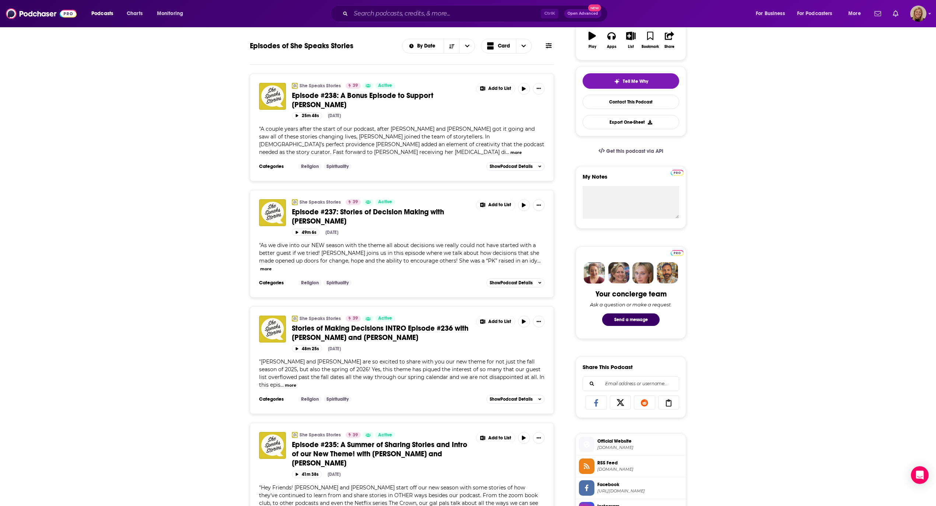
scroll to position [147, 0]
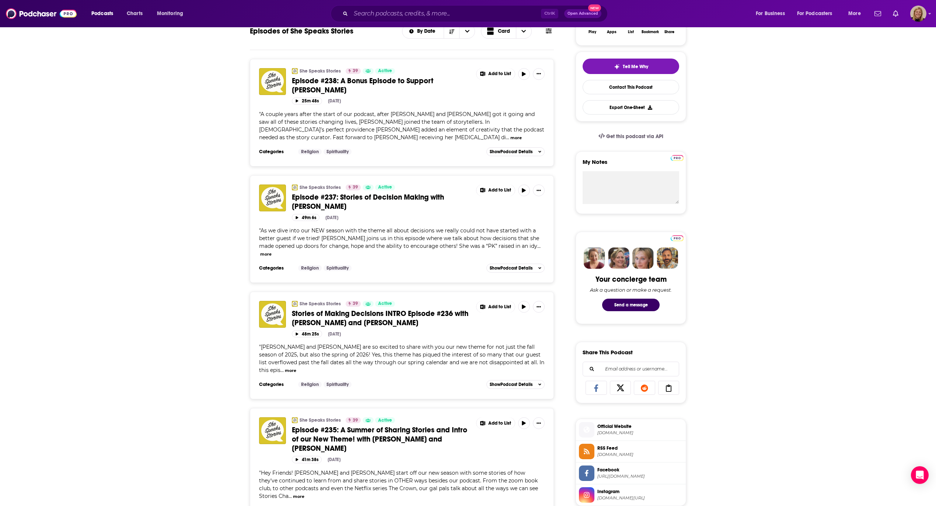
click at [296, 368] on button "more" at bounding box center [290, 371] width 11 height 6
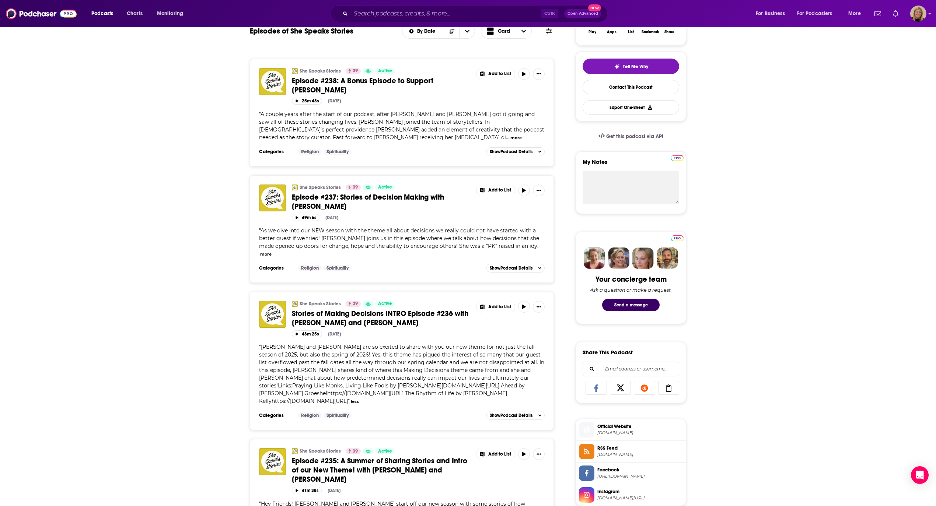
scroll to position [0, 0]
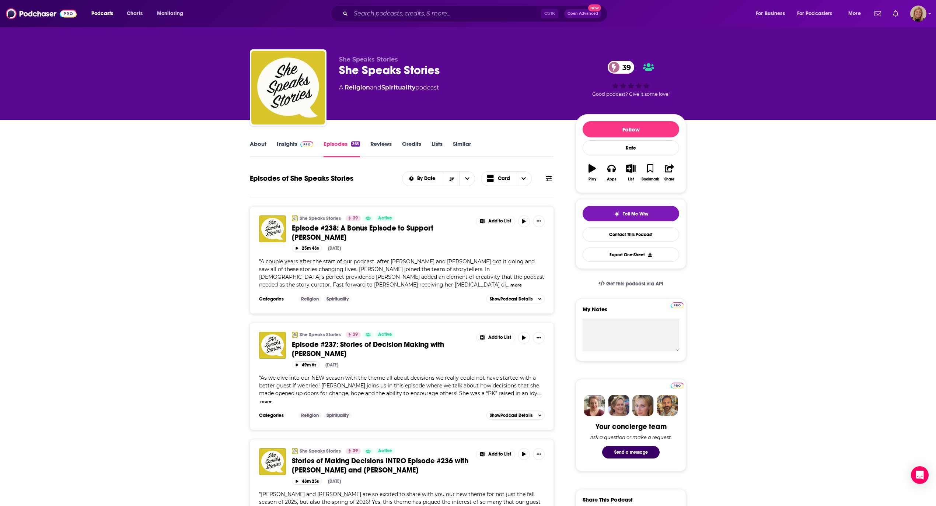
click at [255, 142] on link "About" at bounding box center [258, 148] width 17 height 17
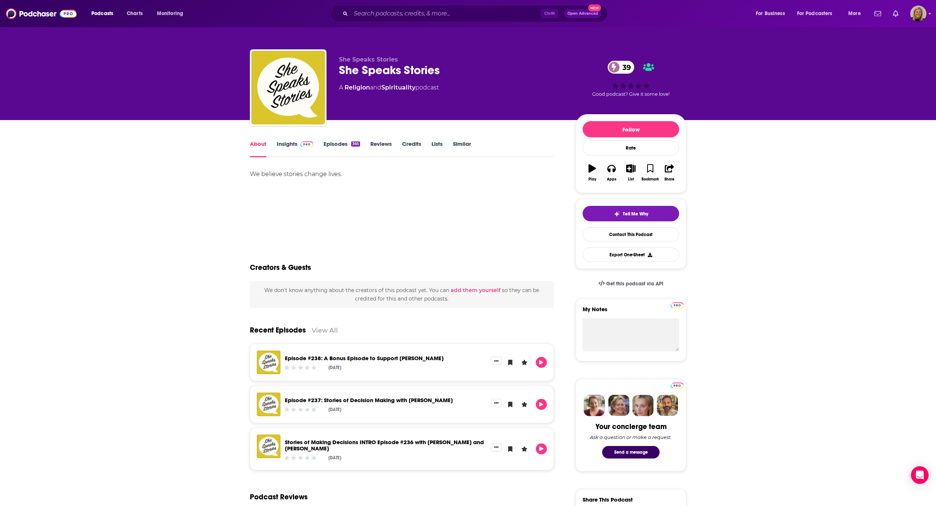
click at [285, 144] on link "Insights" at bounding box center [295, 148] width 36 height 17
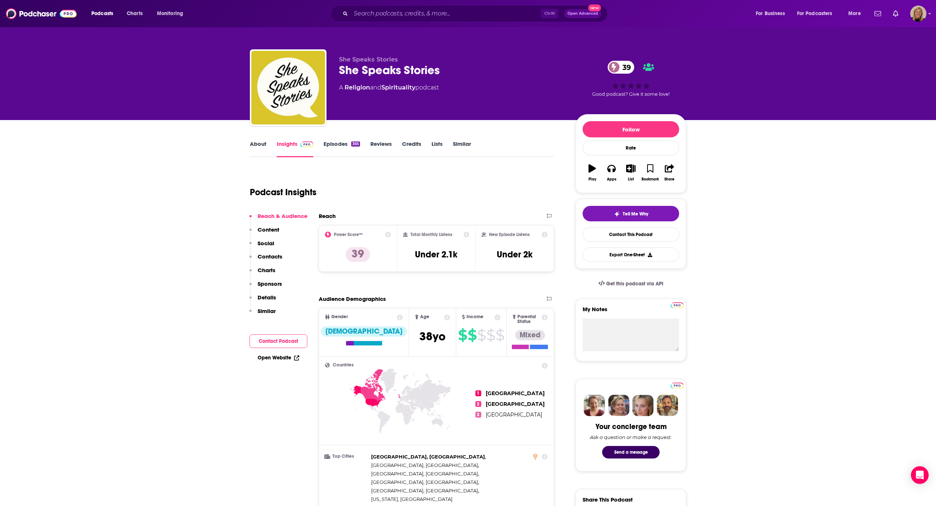
click at [271, 339] on button "Contact Podcast" at bounding box center [278, 342] width 58 height 14
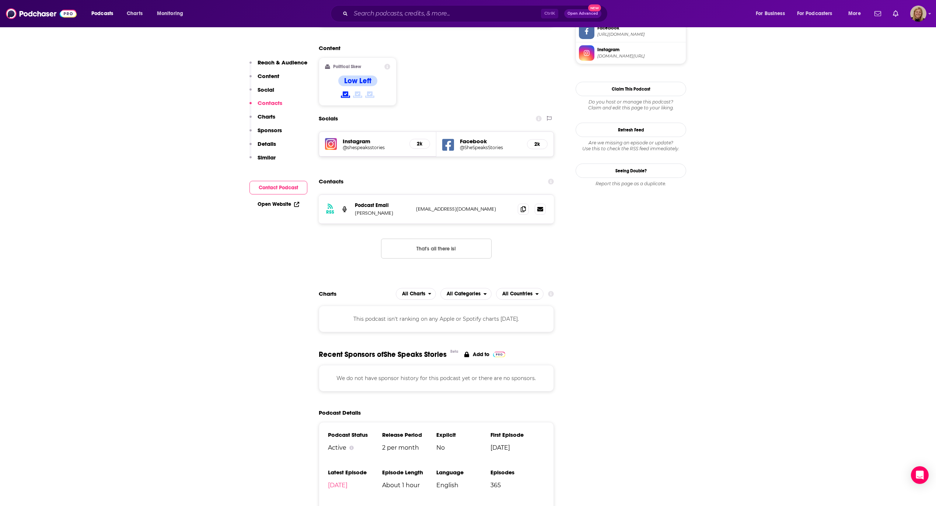
scroll to position [607, 0]
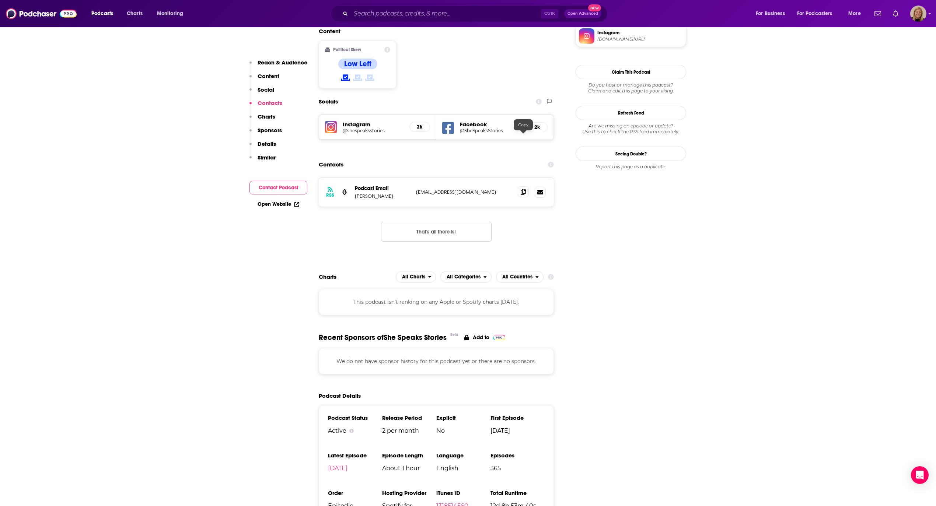
click at [525, 189] on icon at bounding box center [523, 192] width 5 height 6
